Goal: Obtain resource: Obtain resource

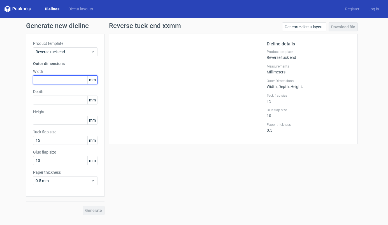
click at [62, 78] on input "text" at bounding box center [65, 79] width 64 height 9
type input "100"
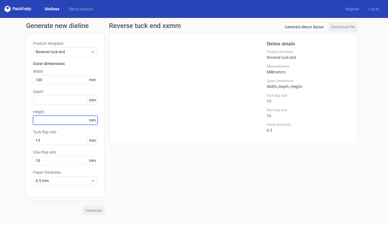
click at [65, 121] on input "text" at bounding box center [65, 120] width 64 height 9
type input "165"
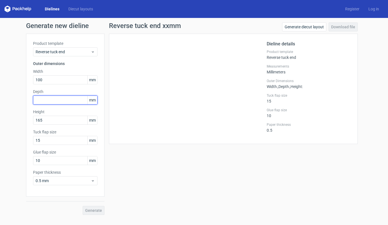
click at [48, 99] on input "text" at bounding box center [65, 99] width 64 height 9
type input "40"
click at [83, 206] on button "Generate" at bounding box center [94, 210] width 22 height 9
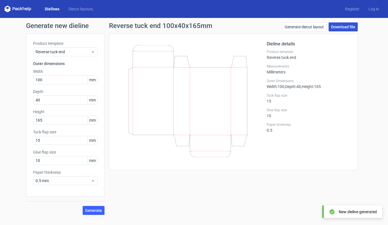
click at [346, 27] on link "Download file" at bounding box center [342, 26] width 29 height 9
click at [279, 58] on div "Product template Reverse tuck end" at bounding box center [308, 55] width 84 height 10
click at [364, 84] on div "Generate new dieline Product template Reverse tuck end Outer dimensions Width 1…" at bounding box center [194, 118] width 388 height 201
click at [347, 26] on link "Download file" at bounding box center [342, 26] width 29 height 9
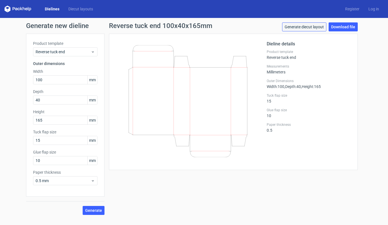
click at [317, 27] on link "Generate diecut layout" at bounding box center [304, 26] width 44 height 9
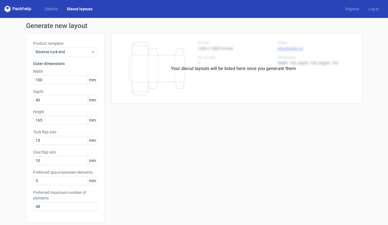
click at [324, 83] on div "Your diecut layouts will be listed here once you generate them" at bounding box center [232, 69] width 257 height 70
click at [72, 200] on label "Preferred maximum number of elements" at bounding box center [65, 194] width 64 height 11
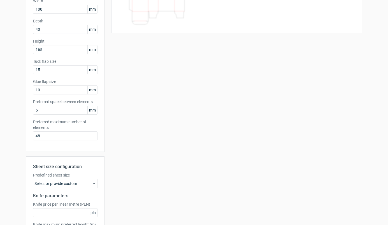
scroll to position [117, 0]
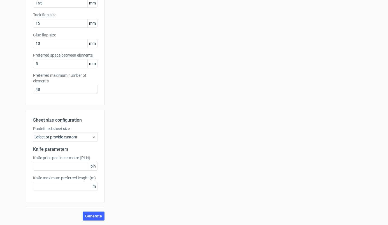
click at [265, 144] on div "Your diecut layouts will be listed here once you generate them Height Depth Wid…" at bounding box center [232, 69] width 257 height 304
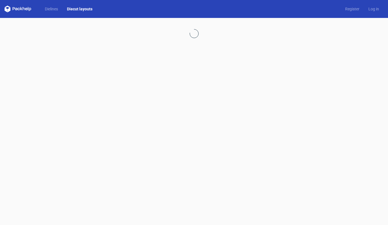
click at [312, 46] on div at bounding box center [194, 121] width 388 height 207
click at [86, 10] on link "Diecut layouts" at bounding box center [79, 9] width 34 height 6
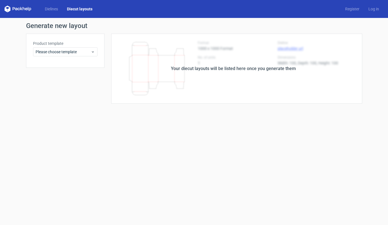
click at [266, 71] on div "Your diecut layouts will be listed here once you generate them" at bounding box center [233, 68] width 125 height 7
click at [83, 50] on span "Please choose template" at bounding box center [63, 52] width 55 height 6
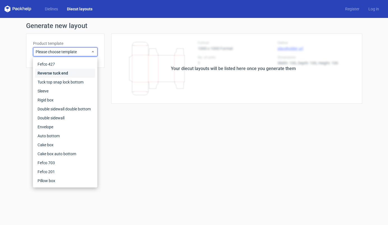
click at [74, 70] on div "Reverse tuck end" at bounding box center [65, 73] width 60 height 9
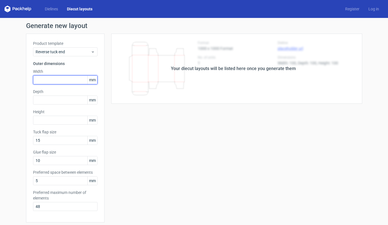
click at [72, 79] on input "text" at bounding box center [65, 79] width 64 height 9
type input "165"
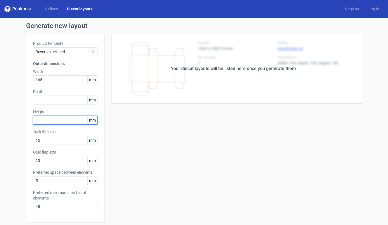
click at [72, 118] on input "text" at bounding box center [65, 120] width 64 height 9
type input "100"
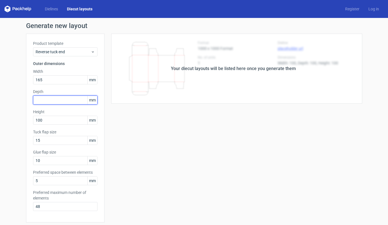
click at [59, 102] on input "text" at bounding box center [65, 99] width 64 height 9
type input "40"
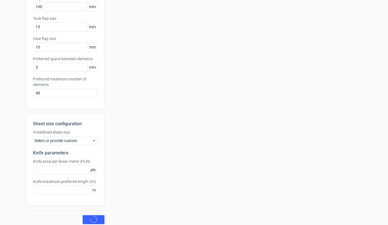
scroll to position [117, 0]
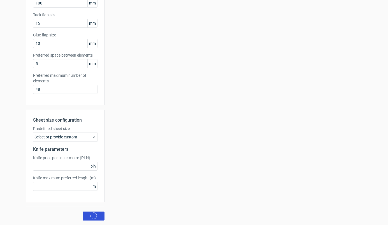
click at [93, 219] on circle at bounding box center [93, 215] width 9 height 9
click at [218, 109] on div "Your diecut layouts will be listed here once you generate them Height Depth Wid…" at bounding box center [232, 69] width 257 height 304
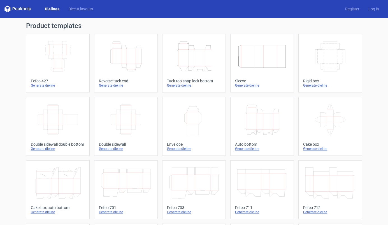
click at [145, 59] on icon "Height Depth Width" at bounding box center [126, 56] width 50 height 31
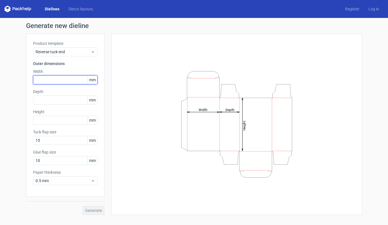
click at [48, 79] on input "text" at bounding box center [65, 79] width 64 height 9
type input "100"
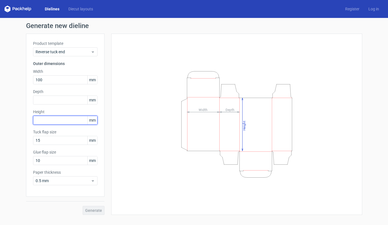
click at [51, 117] on input "text" at bounding box center [65, 120] width 64 height 9
type input "165"
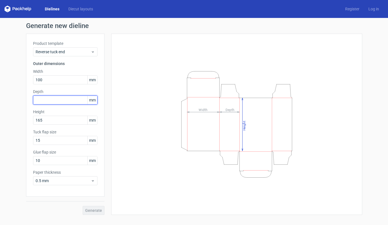
click at [61, 101] on input "text" at bounding box center [65, 99] width 64 height 9
type input "40"
click at [83, 206] on button "Generate" at bounding box center [94, 210] width 22 height 9
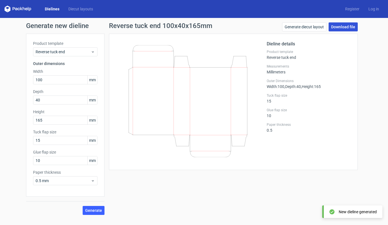
click at [341, 29] on link "Download file" at bounding box center [342, 26] width 29 height 9
click at [332, 27] on link "Download file" at bounding box center [342, 26] width 29 height 9
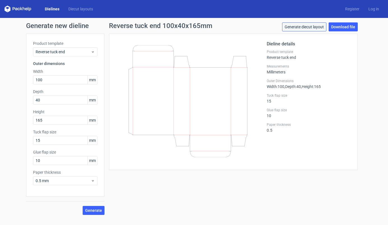
click at [317, 29] on link "Generate diecut layout" at bounding box center [304, 26] width 44 height 9
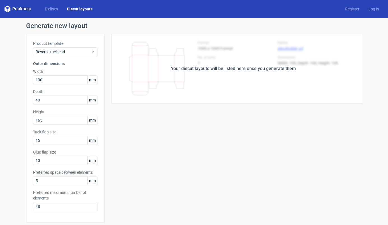
scroll to position [117, 0]
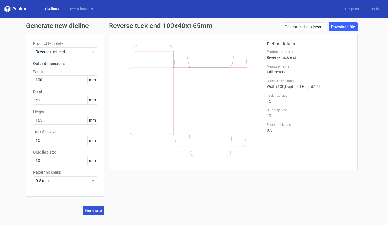
click at [97, 211] on span "Generate" at bounding box center [93, 210] width 17 height 4
click at [342, 28] on link "Download file" at bounding box center [342, 26] width 29 height 9
click at [353, 24] on link "Download file" at bounding box center [342, 26] width 29 height 9
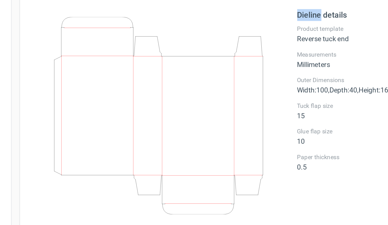
drag, startPoint x: 267, startPoint y: 44, endPoint x: 280, endPoint y: 44, distance: 13.2
click at [280, 44] on h2 "Dieline details" at bounding box center [308, 44] width 84 height 7
copy h2 "Dieline"
drag, startPoint x: 266, startPoint y: 51, endPoint x: 278, endPoint y: 51, distance: 12.3
click at [278, 51] on label "Product template" at bounding box center [308, 52] width 84 height 4
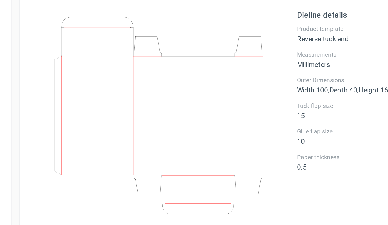
click at [278, 51] on label "Product template" at bounding box center [308, 52] width 84 height 4
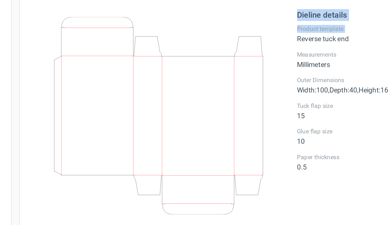
drag, startPoint x: 266, startPoint y: 52, endPoint x: 293, endPoint y: 54, distance: 27.2
click at [293, 54] on div "Dieline details Product template Reverse tuck end Measurements Millimeters Oute…" at bounding box center [233, 102] width 234 height 122
click at [293, 54] on div "Product template Reverse tuck end" at bounding box center [308, 55] width 84 height 10
drag, startPoint x: 293, startPoint y: 53, endPoint x: 264, endPoint y: 52, distance: 28.8
click at [264, 52] on div "Dieline details Product template Reverse tuck end Measurements Millimeters Oute…" at bounding box center [233, 102] width 234 height 122
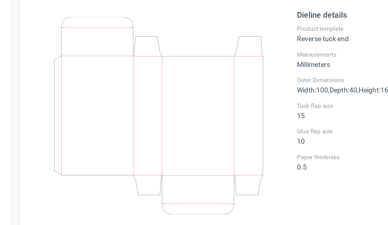
click at [266, 52] on div at bounding box center [191, 102] width 151 height 122
drag, startPoint x: 266, startPoint y: 52, endPoint x: 295, endPoint y: 53, distance: 28.8
click at [295, 53] on label "Product template" at bounding box center [308, 52] width 84 height 4
copy label "Product template"
